Goal: Transaction & Acquisition: Purchase product/service

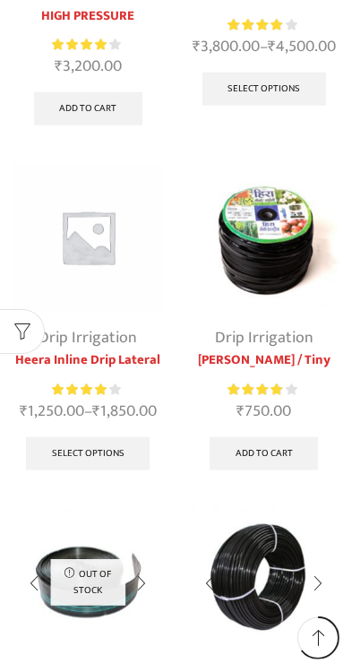
scroll to position [1155, 0]
click at [134, 370] on link "Heera Inline Drip Lateral" at bounding box center [88, 360] width 150 height 20
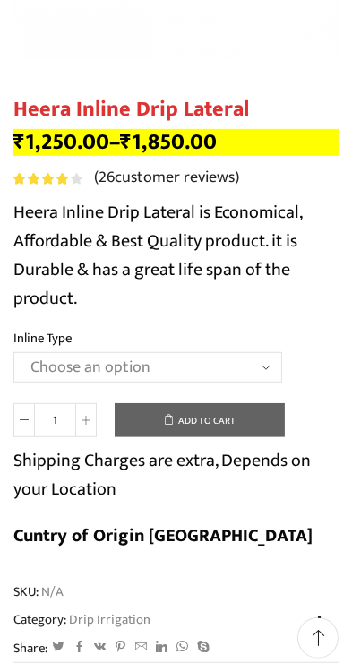
scroll to position [428, 0]
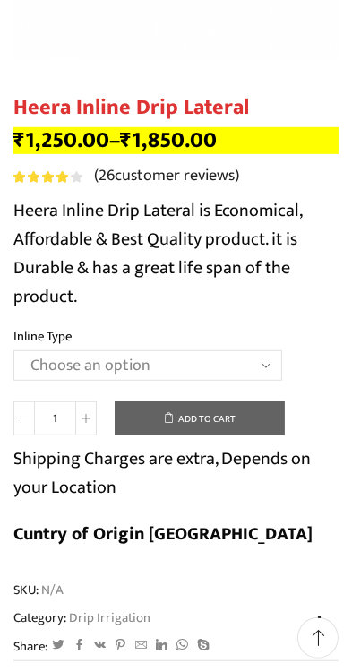
click at [261, 378] on select "Choose an option Heera Inline 12 MM (30CM) Heera Inline 12 MM (38CM) Heera Inli…" at bounding box center [147, 365] width 269 height 30
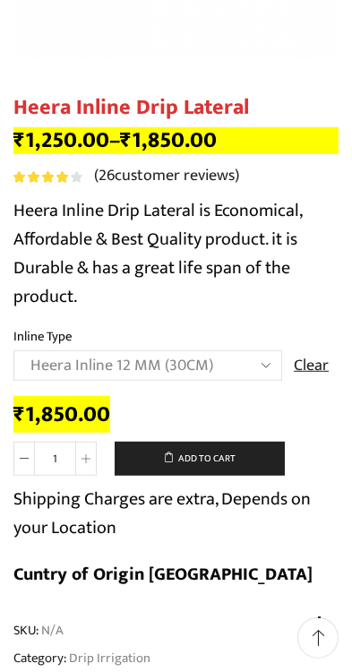
click at [269, 364] on select "Choose an option Heera Inline 12 MM (30CM) Heera Inline 12 MM (38CM) Heera Inli…" at bounding box center [147, 365] width 269 height 30
click at [255, 376] on select "Choose an option Heera Inline 12 MM (30CM) Heera Inline 12 MM (38CM) Heera Inli…" at bounding box center [147, 365] width 269 height 30
click at [259, 362] on select "Choose an option Heera Inline 12 MM (30CM) Heera Inline 12 MM (38CM) Heera Inli…" at bounding box center [147, 365] width 269 height 30
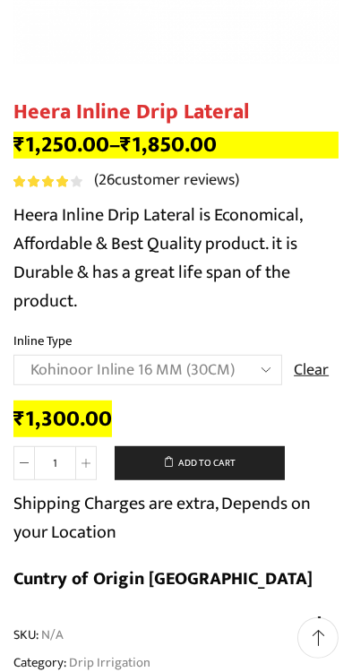
scroll to position [425, 0]
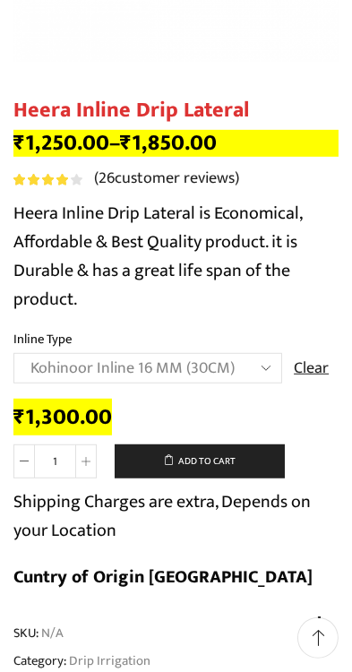
click at [266, 373] on select "Choose an option Heera Inline 12 MM (30CM) Heera Inline 12 MM (38CM) Heera Inli…" at bounding box center [147, 368] width 269 height 30
click at [269, 373] on select "Choose an option Heera Inline 12 MM (30CM) Heera Inline 12 MM (38CM) Heera Inli…" at bounding box center [147, 368] width 269 height 30
click at [255, 367] on select "Choose an option Heera Inline 12 MM (30CM) Heera Inline 12 MM (38CM) Heera Inli…" at bounding box center [147, 368] width 269 height 30
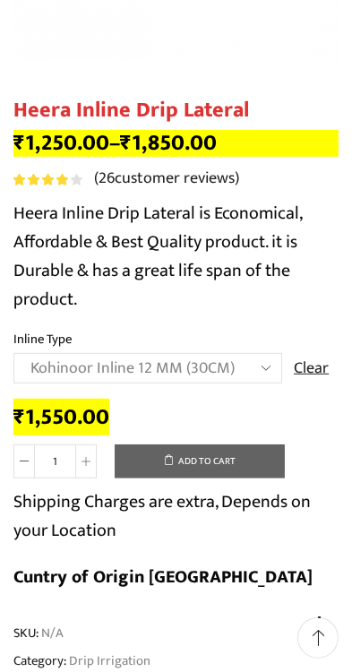
click at [270, 366] on select "Choose an option Heera Inline 12 MM (30CM) Heera Inline 12 MM (38CM) Heera Inli…" at bounding box center [147, 368] width 269 height 30
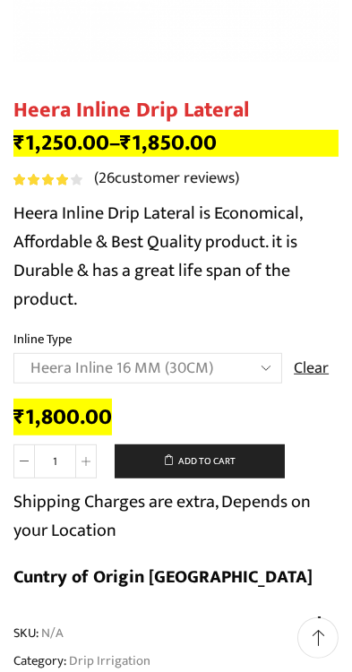
click at [263, 373] on select "Choose an option Heera Inline 12 MM (30CM) Heera Inline 12 MM (38CM) Heera Inli…" at bounding box center [147, 368] width 269 height 30
select select "Diamond Inline 16 MM (30CM)"
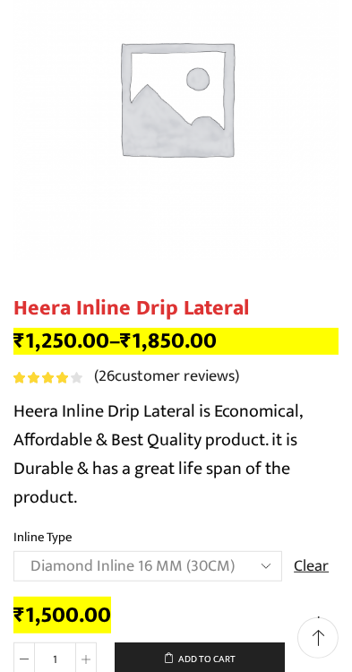
scroll to position [212, 0]
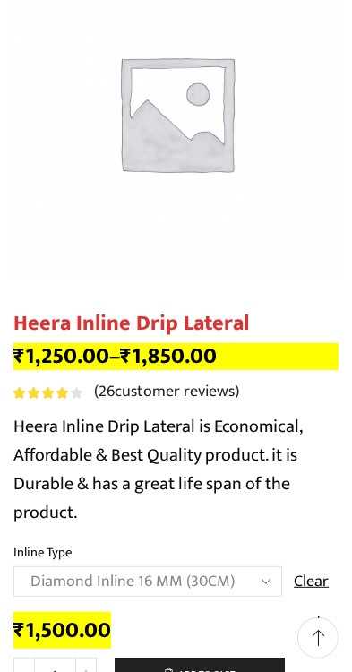
click at [317, 584] on link "Clear" at bounding box center [311, 582] width 35 height 23
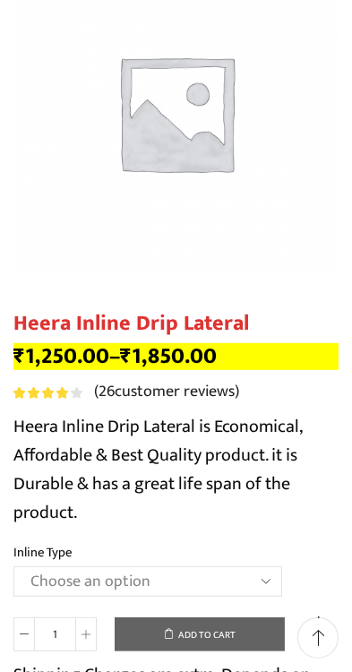
select select
